Goal: Task Accomplishment & Management: Manage account settings

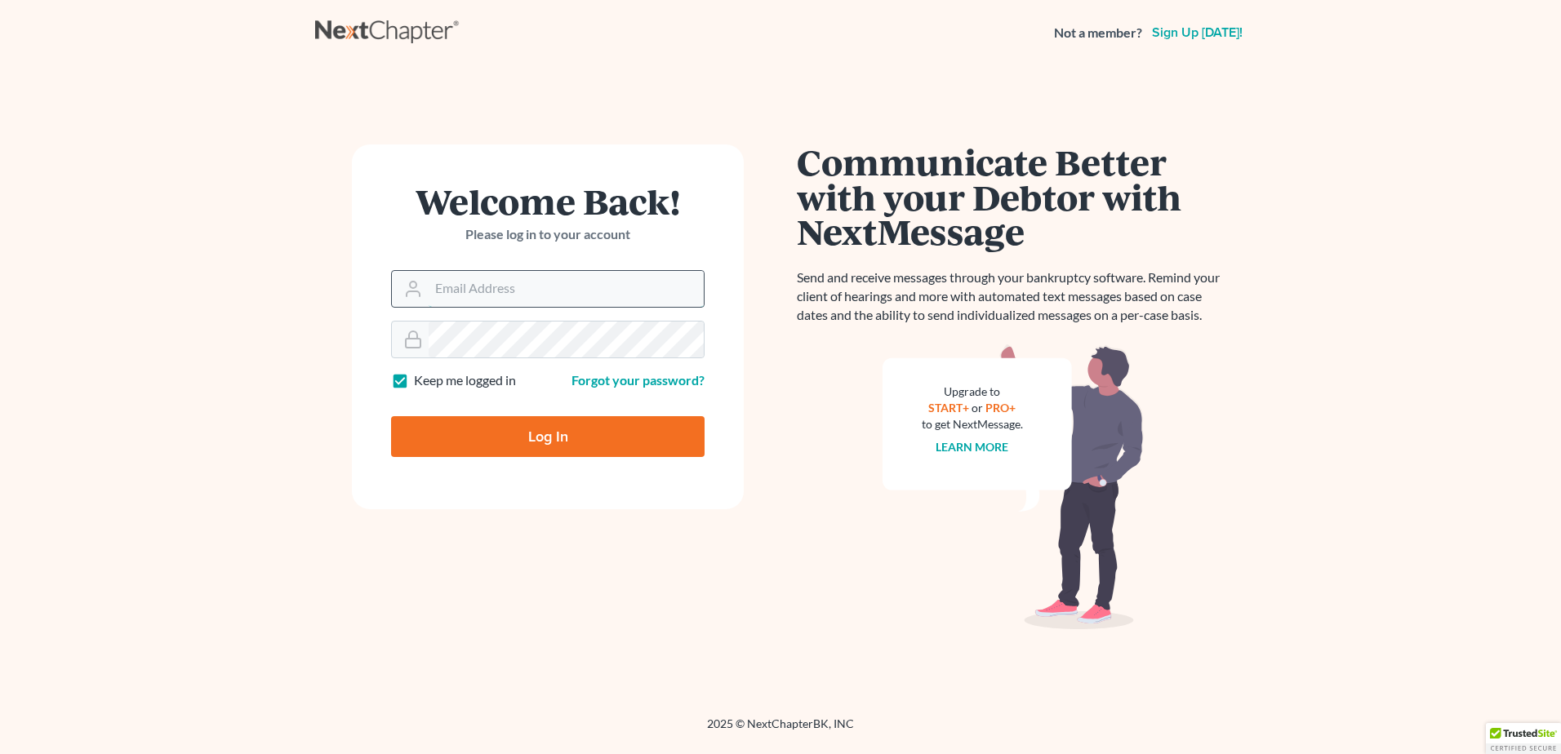
click at [546, 292] on input "Email Address" at bounding box center [566, 289] width 275 height 36
type input "pam@fesenmyerlaw.com"
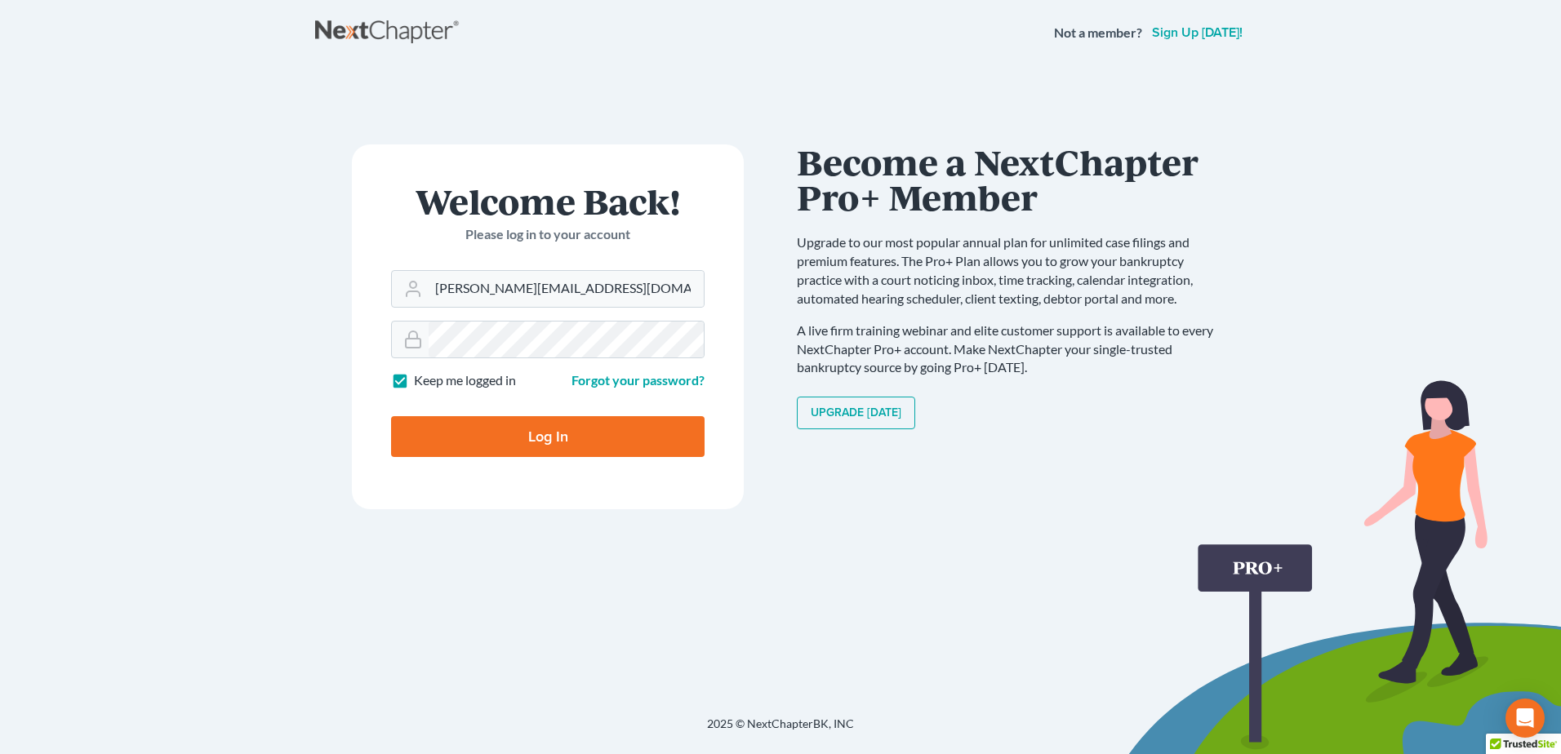
click at [539, 427] on input "Log In" at bounding box center [547, 436] width 313 height 41
type input "Thinking..."
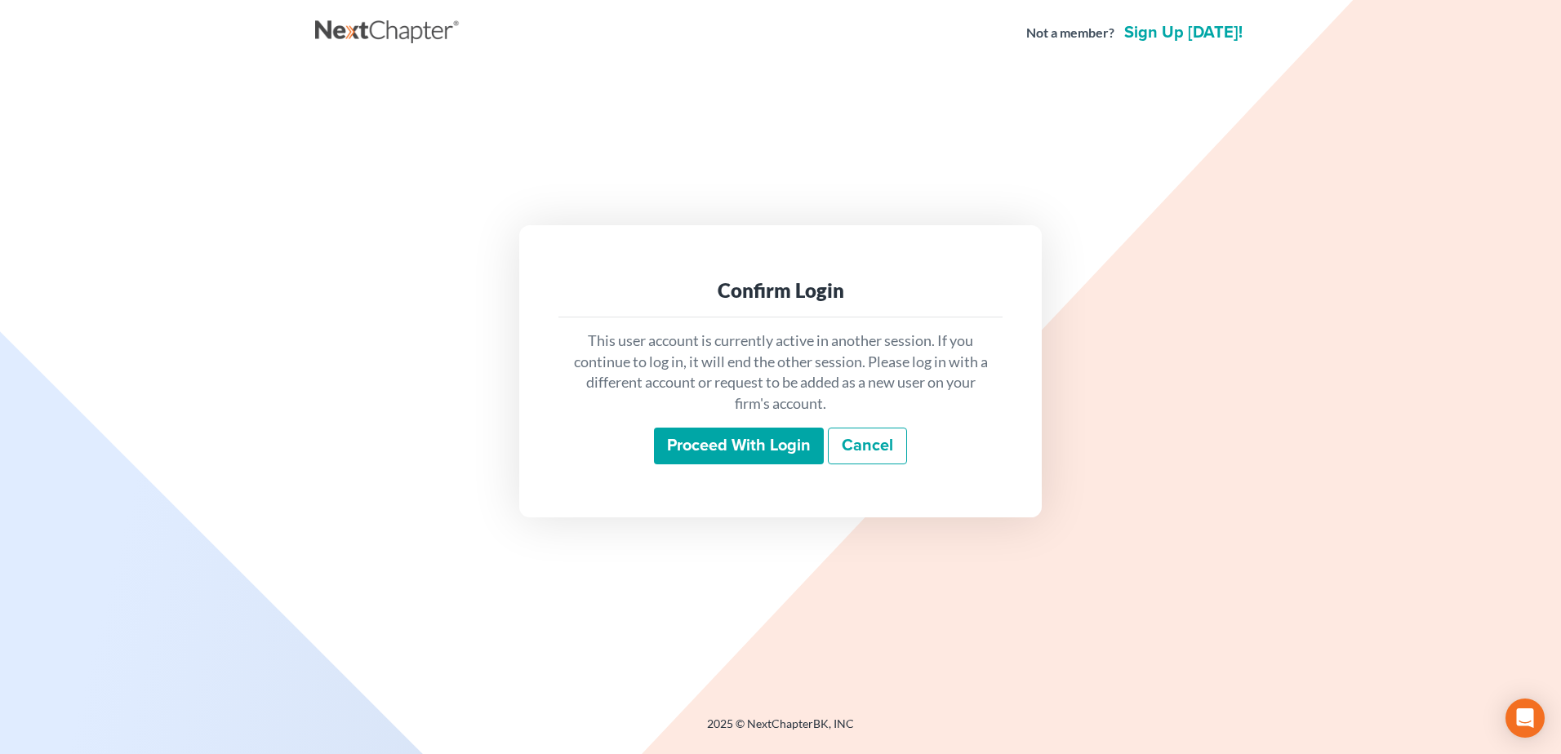
click at [697, 446] on input "Proceed with login" at bounding box center [739, 447] width 170 height 38
